Goal: Information Seeking & Learning: Learn about a topic

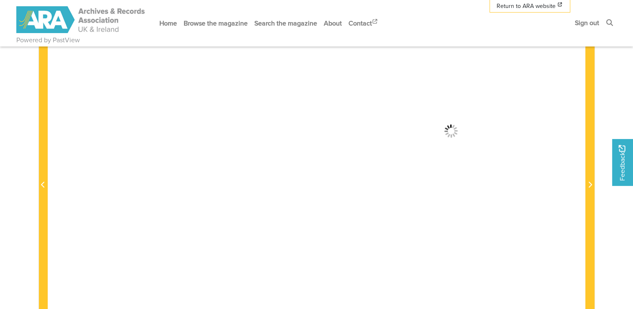
scroll to position [112, 0]
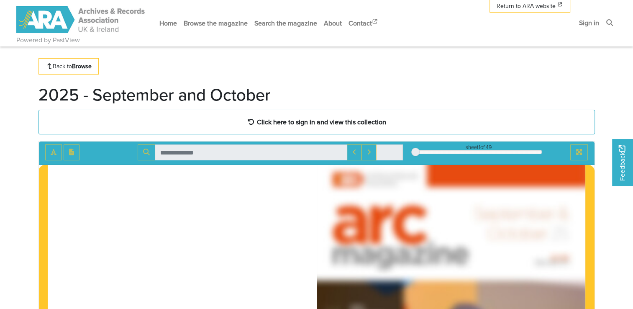
scroll to position [13, 0]
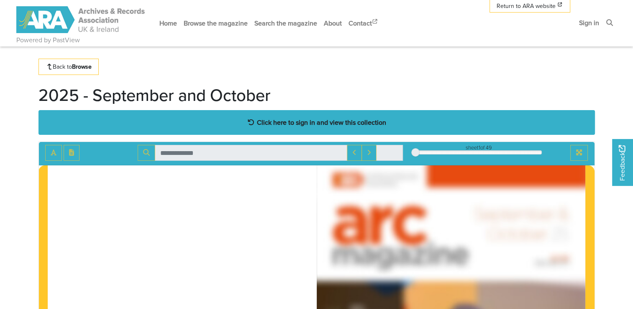
click at [333, 122] on strong "Click here to sign in and view this collection" at bounding box center [321, 122] width 129 height 9
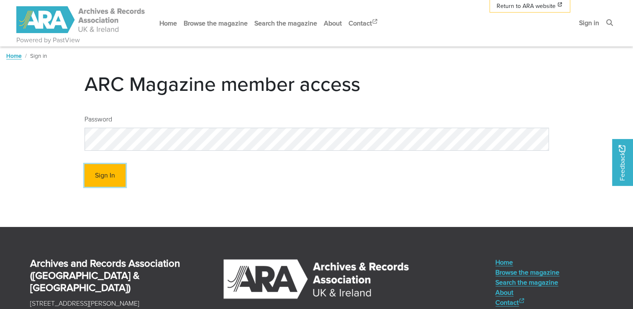
click at [95, 176] on button "Sign In" at bounding box center [105, 175] width 41 height 23
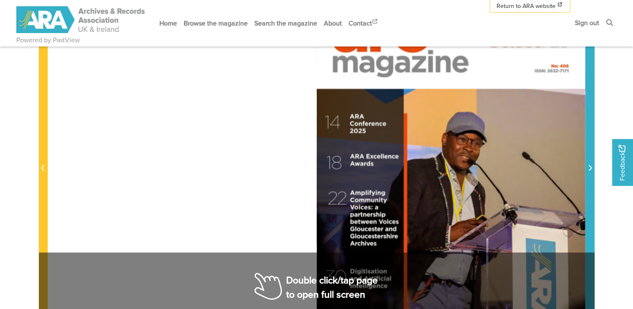
scroll to position [204, 0]
click at [590, 164] on span "Next Page" at bounding box center [590, 168] width 8 height 10
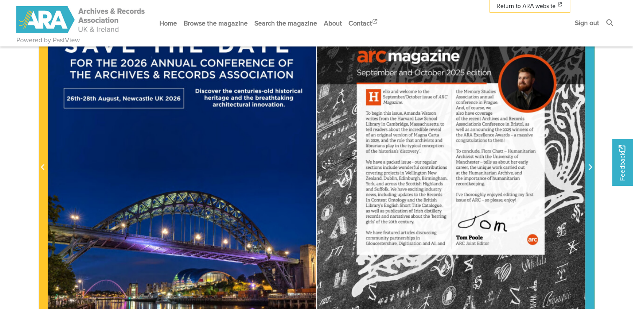
scroll to position [206, 0]
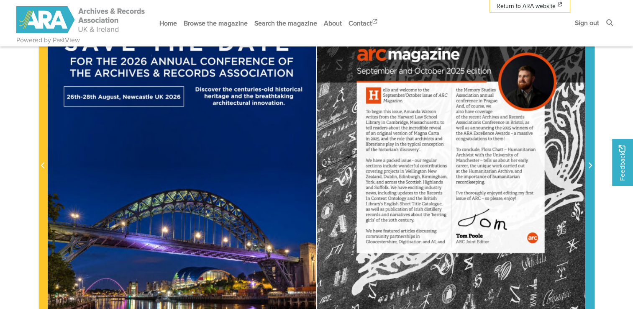
click at [588, 168] on icon "Next Page" at bounding box center [590, 165] width 4 height 7
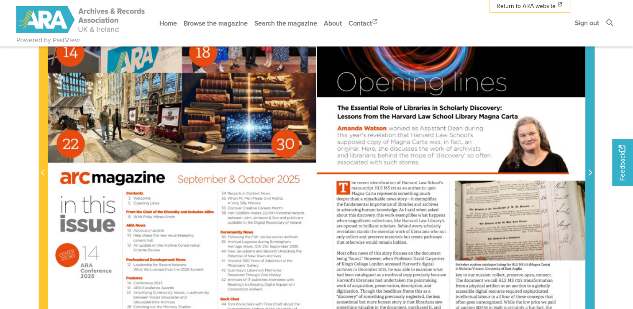
scroll to position [199, 0]
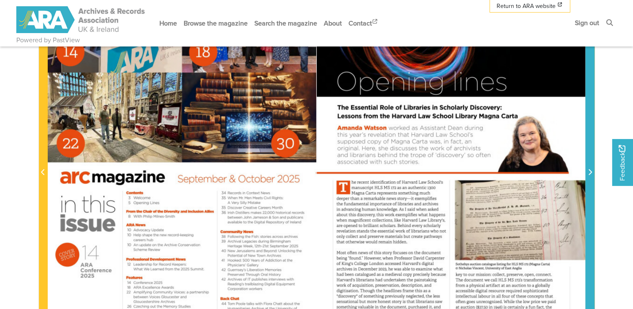
click at [589, 175] on icon "Next Page" at bounding box center [590, 172] width 4 height 7
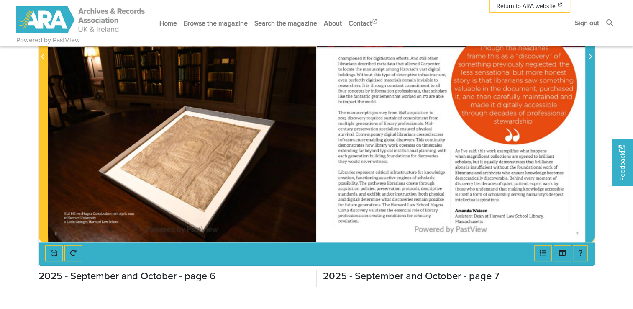
scroll to position [209, 0]
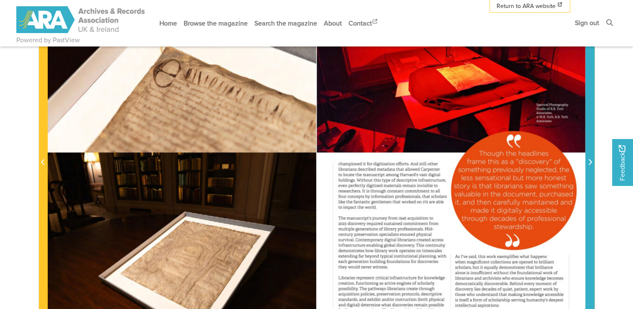
click at [588, 162] on icon "Next Page" at bounding box center [590, 162] width 4 height 7
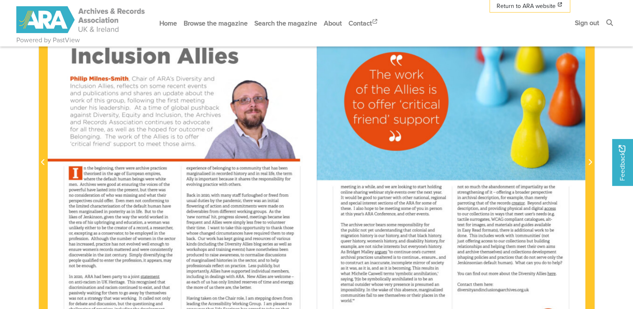
drag, startPoint x: 588, startPoint y: 162, endPoint x: 585, endPoint y: 172, distance: 11.0
click at [585, 172] on div at bounding box center [451, 157] width 269 height 380
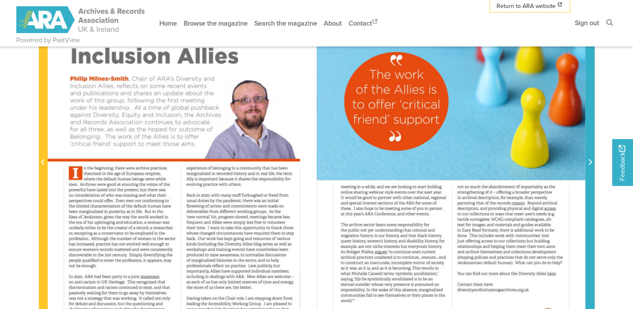
click at [590, 162] on icon "Next Page" at bounding box center [590, 162] width 4 height 7
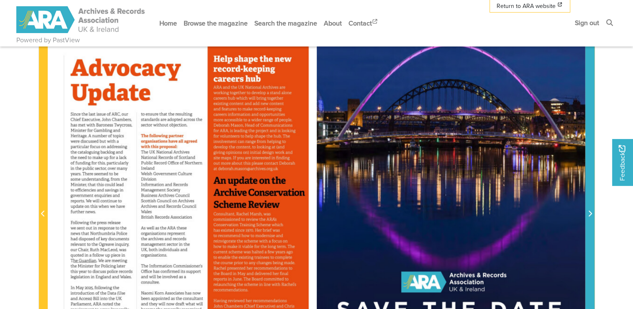
scroll to position [159, 0]
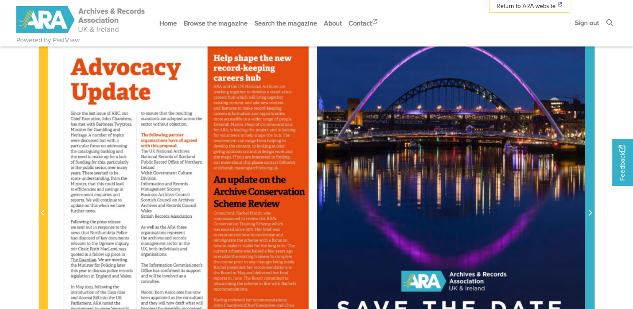
click at [586, 214] on span "Next Page" at bounding box center [590, 213] width 8 height 10
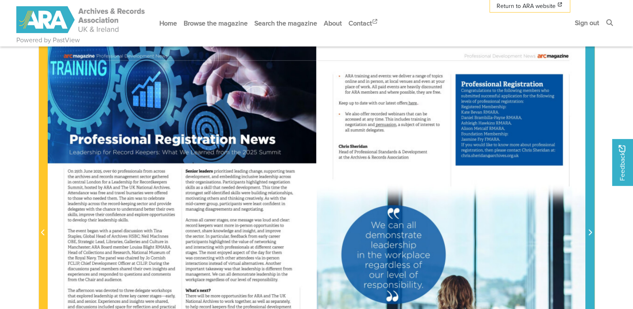
scroll to position [142, 0]
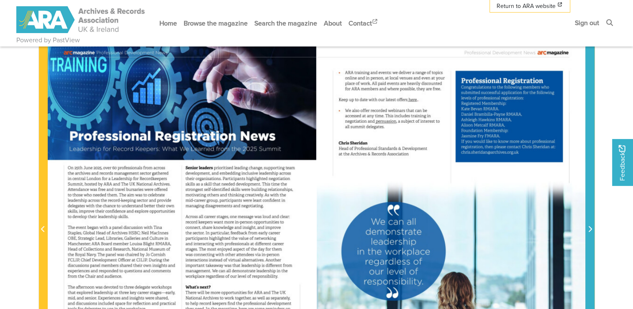
click at [591, 236] on span "Next Page" at bounding box center [590, 225] width 8 height 380
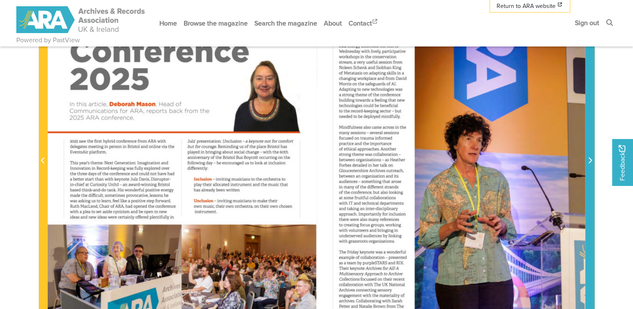
scroll to position [206, 0]
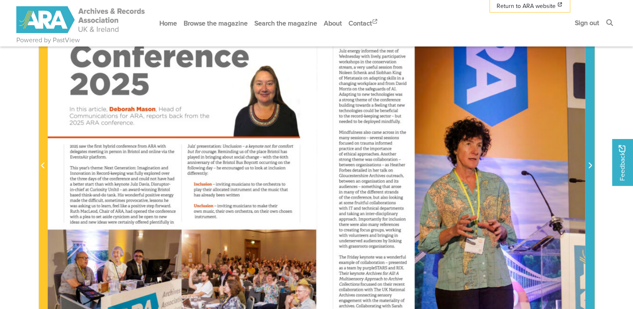
click at [588, 168] on icon "Next Page" at bounding box center [590, 165] width 4 height 7
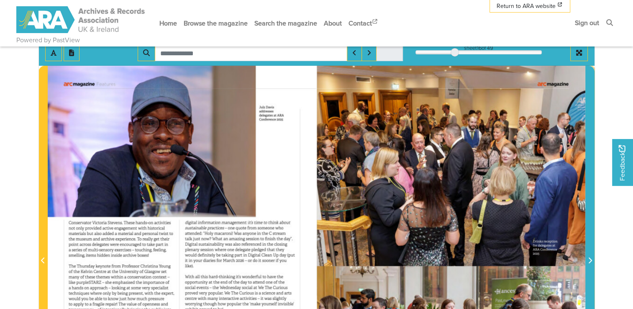
scroll to position [111, 0]
click at [590, 254] on span "Next Page" at bounding box center [590, 257] width 8 height 380
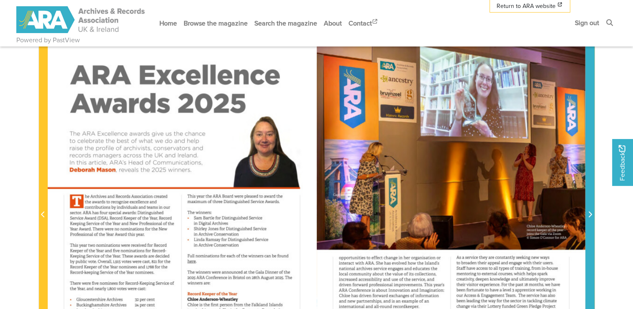
scroll to position [156, 0]
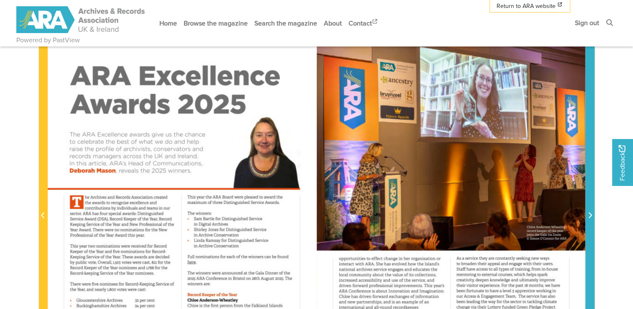
click at [589, 212] on icon "Next Page" at bounding box center [590, 215] width 4 height 7
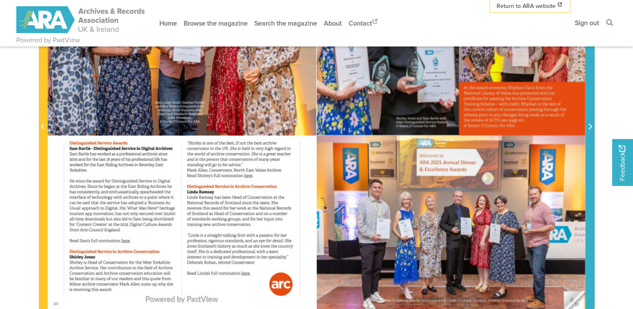
scroll to position [236, 0]
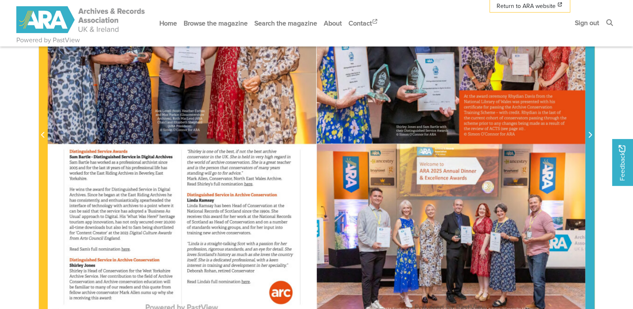
click at [591, 139] on span "Next Page" at bounding box center [590, 135] width 8 height 10
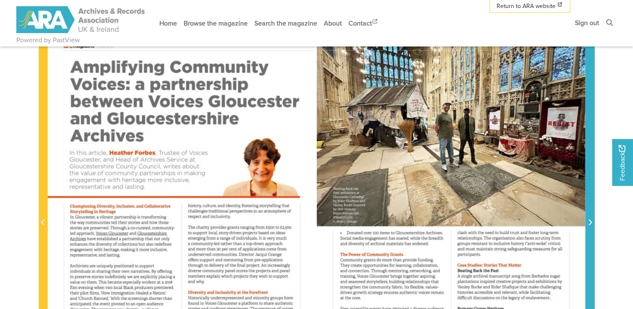
scroll to position [177, 0]
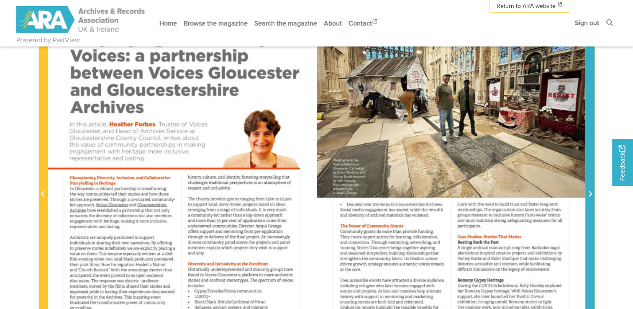
click at [588, 190] on icon "Next Page" at bounding box center [590, 193] width 4 height 7
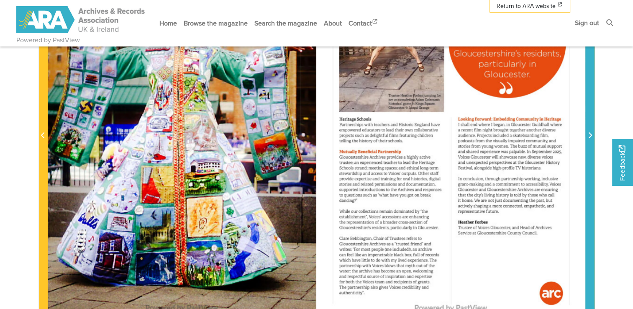
scroll to position [235, 0]
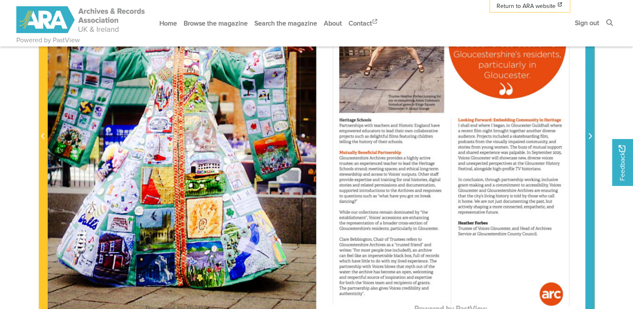
drag, startPoint x: 588, startPoint y: 190, endPoint x: 596, endPoint y: 239, distance: 48.8
click at [596, 239] on section "Loading sheet 24 of 49 24 **" at bounding box center [316, 132] width 569 height 428
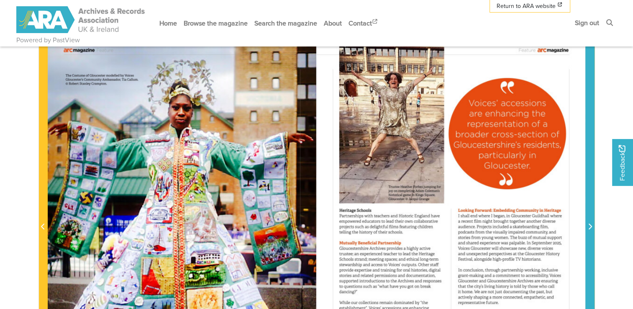
scroll to position [158, 0]
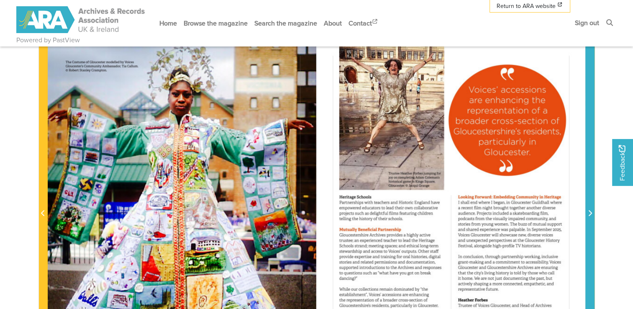
click at [588, 222] on span "Next Page" at bounding box center [590, 209] width 8 height 380
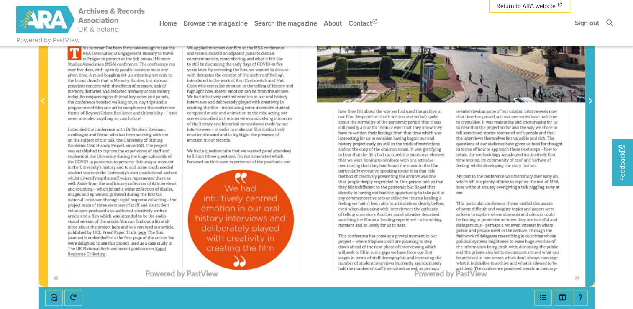
scroll to position [183, 0]
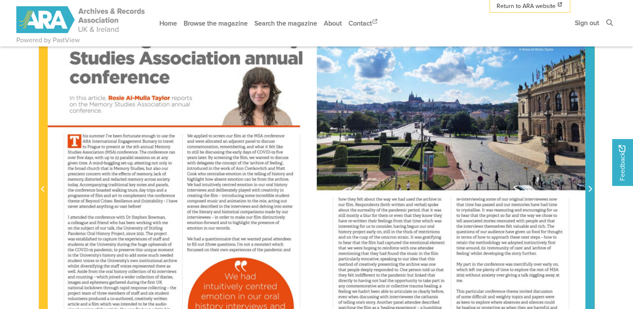
click at [591, 188] on icon "Next Page" at bounding box center [590, 188] width 4 height 7
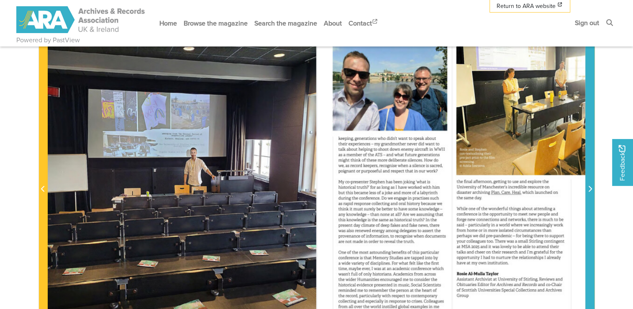
click at [594, 182] on button "Next Page" at bounding box center [590, 184] width 9 height 380
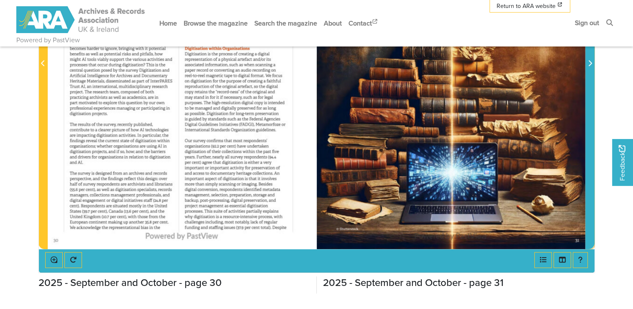
scroll to position [230, 0]
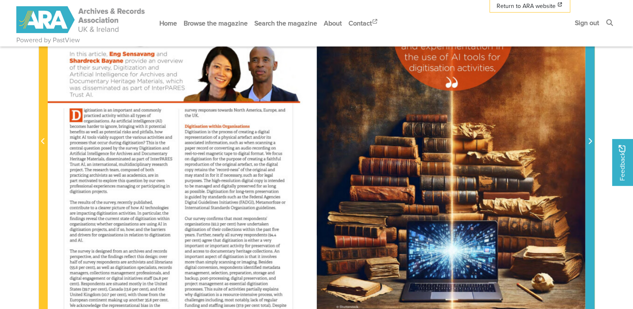
click at [586, 143] on span "Next Page" at bounding box center [590, 141] width 8 height 10
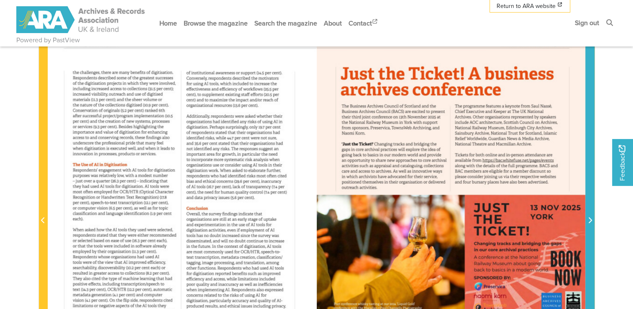
scroll to position [151, 0]
click at [591, 197] on span "Next Page" at bounding box center [590, 216] width 8 height 380
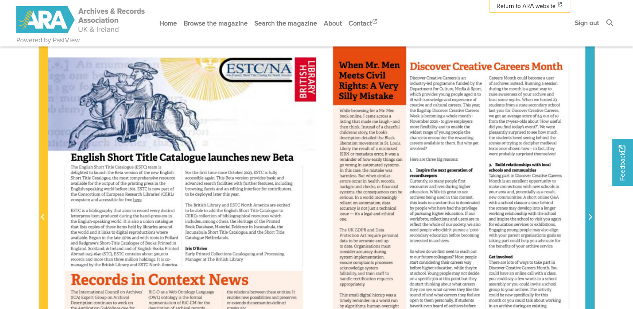
scroll to position [154, 0]
click at [589, 210] on span "Next Page" at bounding box center [590, 213] width 8 height 380
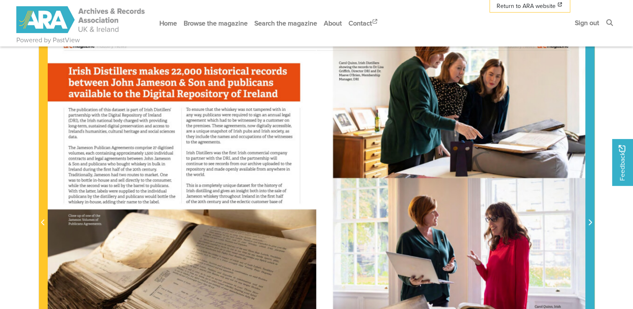
scroll to position [149, 0]
click at [590, 183] on span "Next Page" at bounding box center [590, 218] width 8 height 380
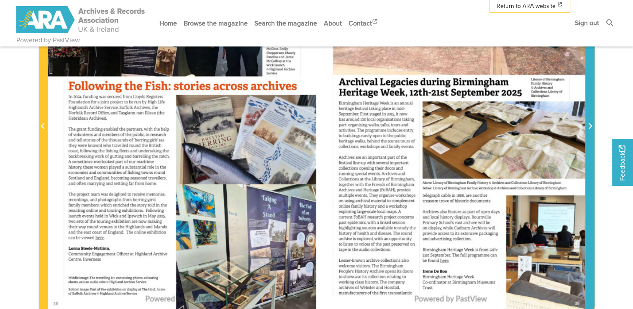
scroll to position [246, 0]
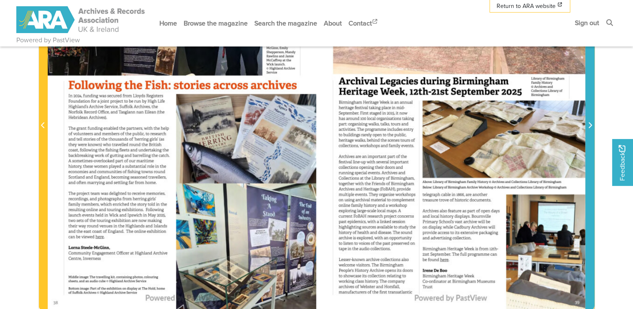
click at [591, 144] on span "Next Page" at bounding box center [590, 121] width 8 height 380
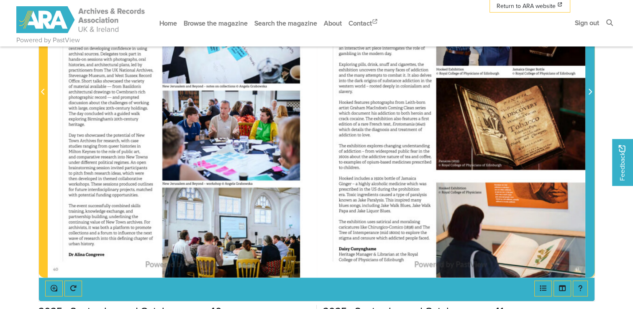
scroll to position [287, 0]
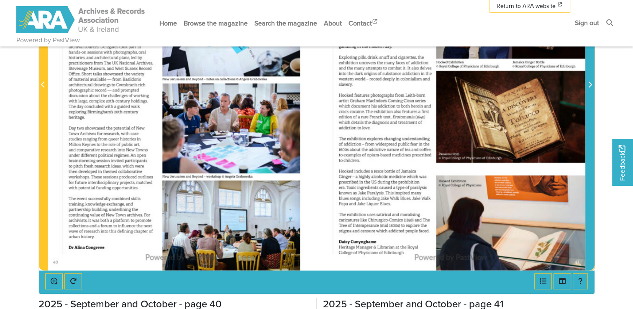
click at [589, 134] on span "Next Page" at bounding box center [590, 80] width 8 height 380
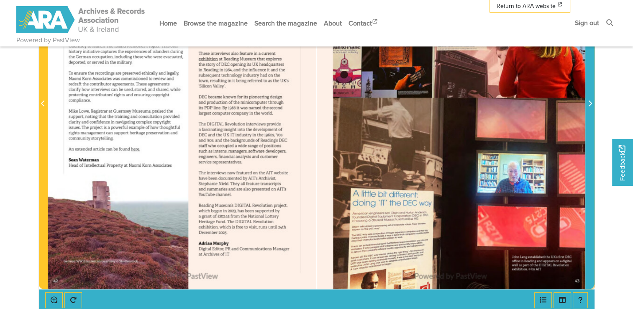
scroll to position [271, 0]
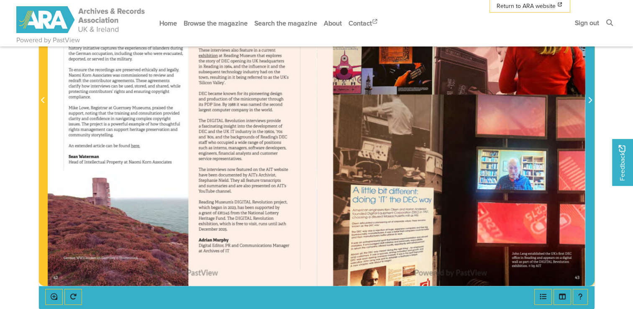
click at [591, 121] on span "Next Page" at bounding box center [590, 96] width 8 height 380
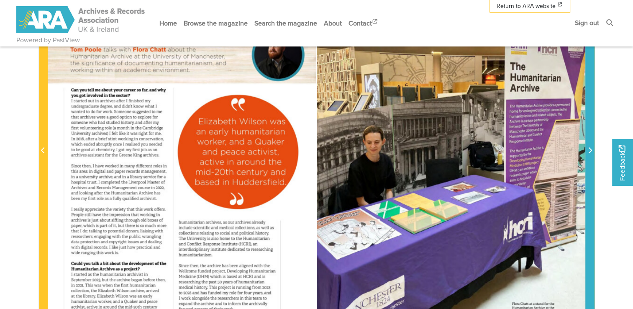
scroll to position [219, 0]
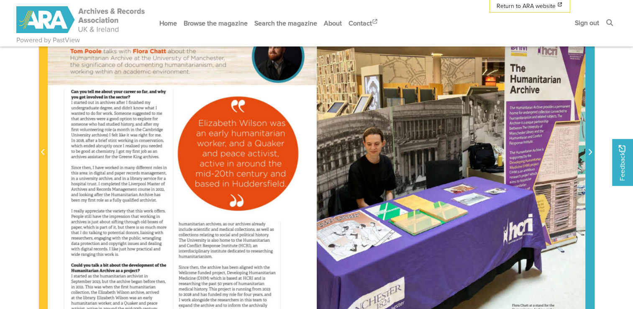
click at [591, 152] on icon "Next Page" at bounding box center [590, 152] width 3 height 6
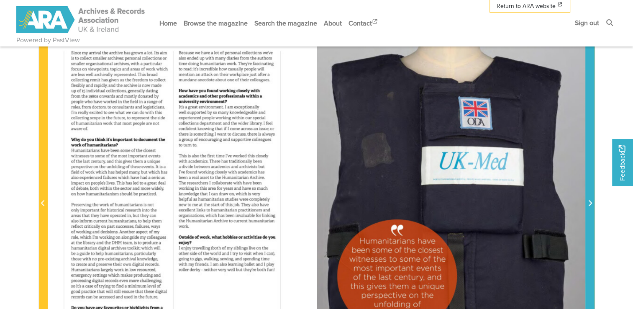
scroll to position [168, 0]
click at [589, 193] on span "Next Page" at bounding box center [590, 199] width 8 height 380
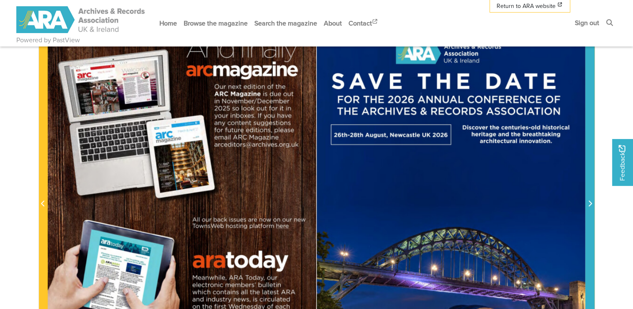
click at [589, 193] on span "Next Page" at bounding box center [590, 199] width 8 height 380
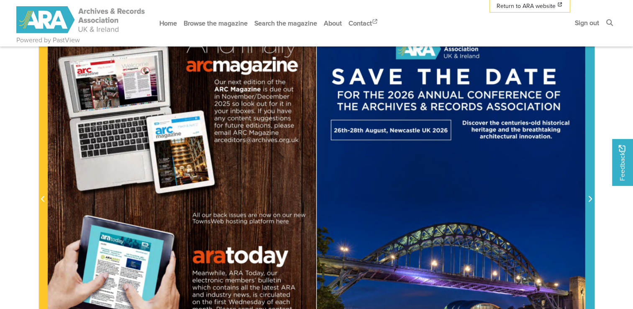
scroll to position [170, 0]
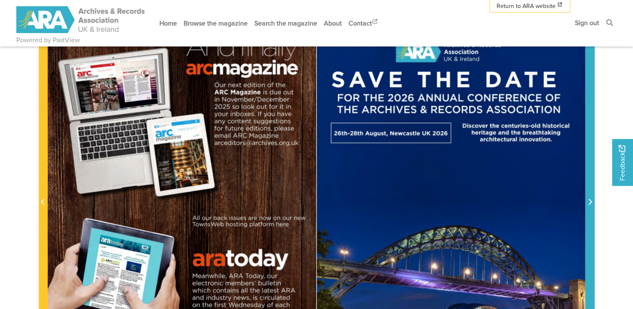
click at [589, 195] on span "Next Page" at bounding box center [590, 198] width 8 height 380
